Goal: Find specific page/section

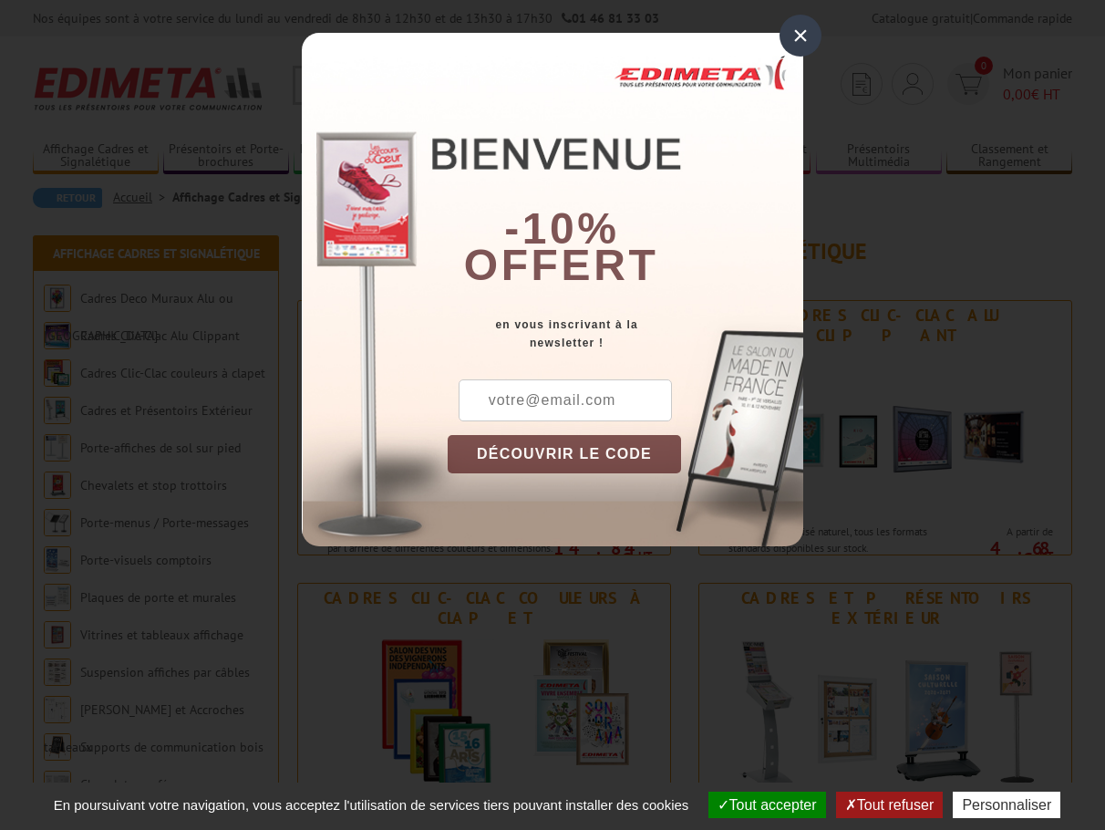
click at [798, 36] on div "×" at bounding box center [801, 36] width 42 height 42
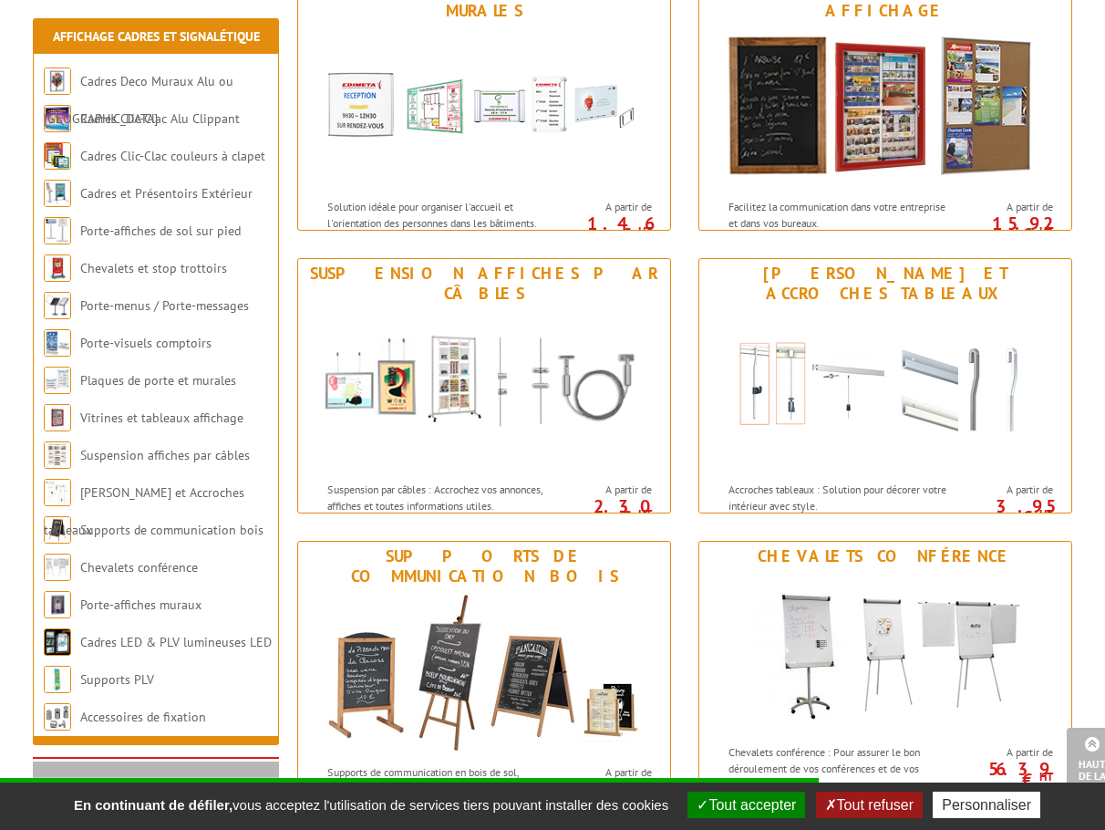
scroll to position [1459, 0]
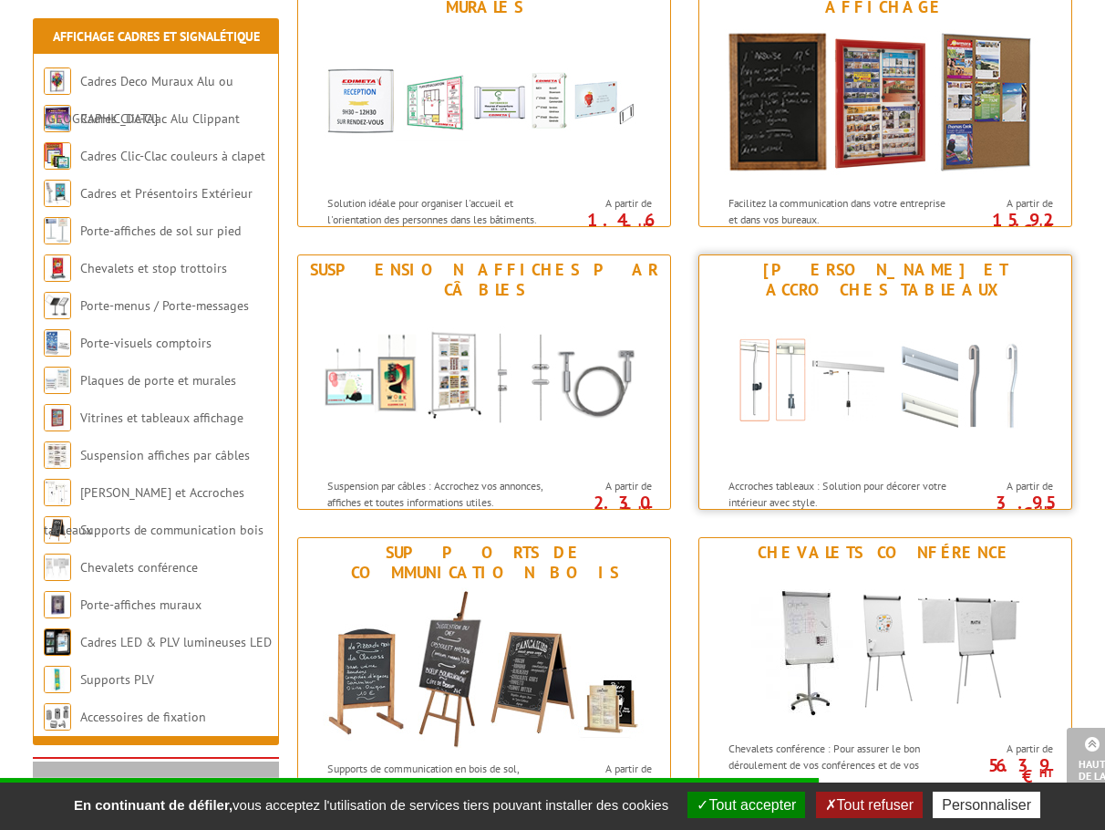
click at [782, 374] on img at bounding box center [885, 387] width 337 height 164
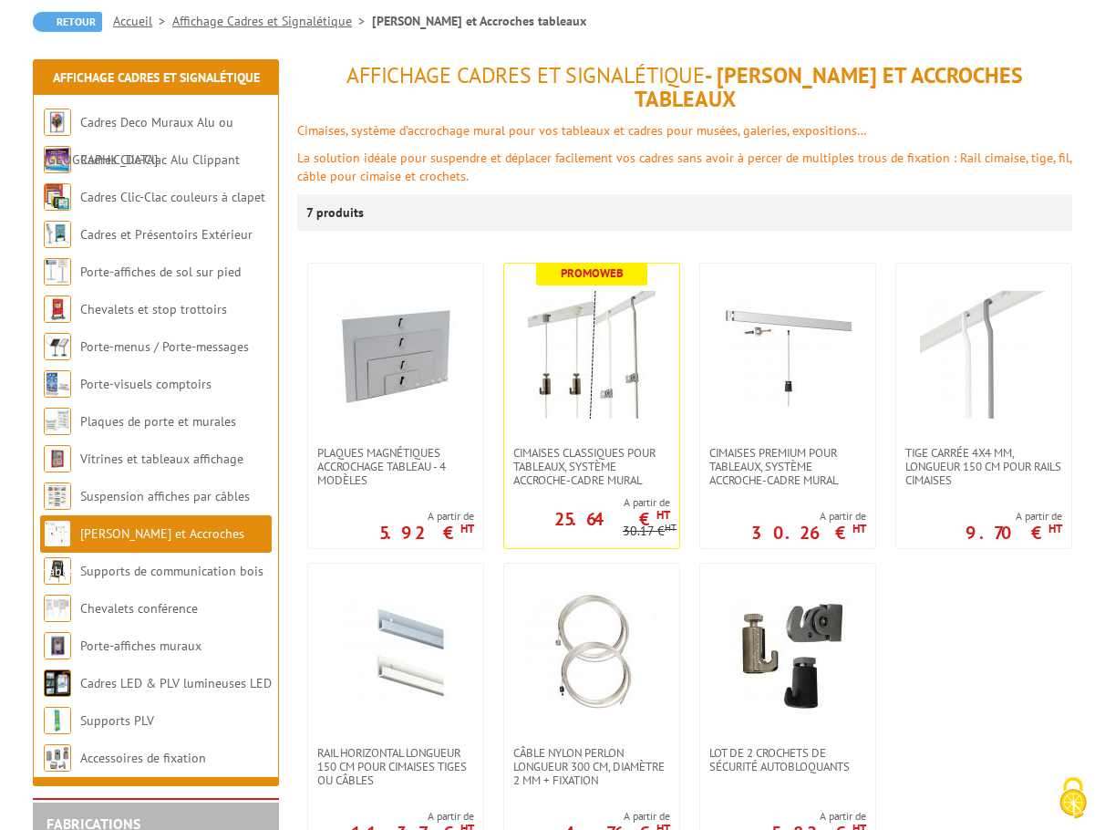
scroll to position [182, 0]
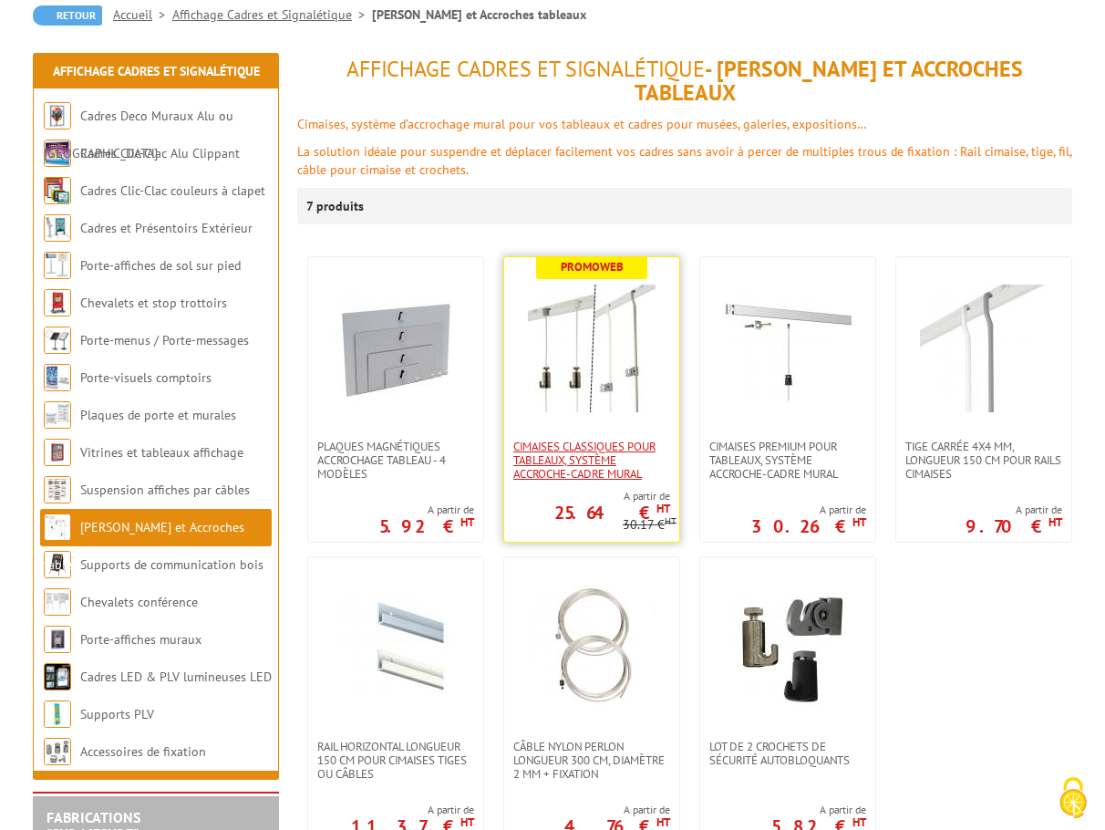
click at [598, 440] on span "Cimaises CLASSIQUES pour tableaux, système accroche-cadre mural" at bounding box center [591, 460] width 157 height 41
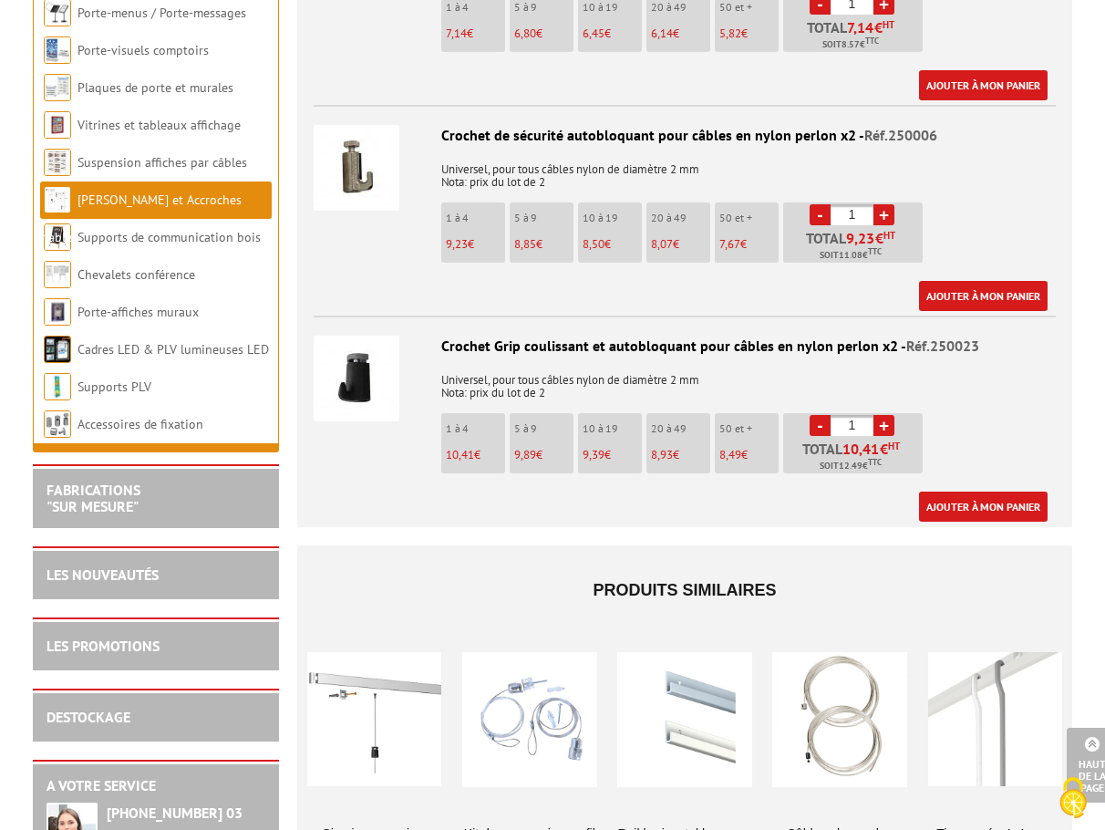
scroll to position [2993, 0]
